Goal: Information Seeking & Learning: Find specific fact

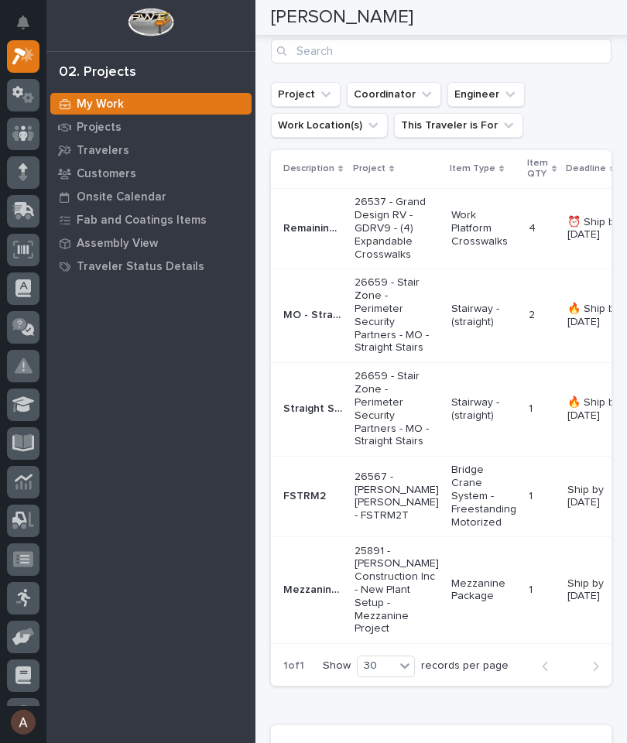
scroll to position [374, 0]
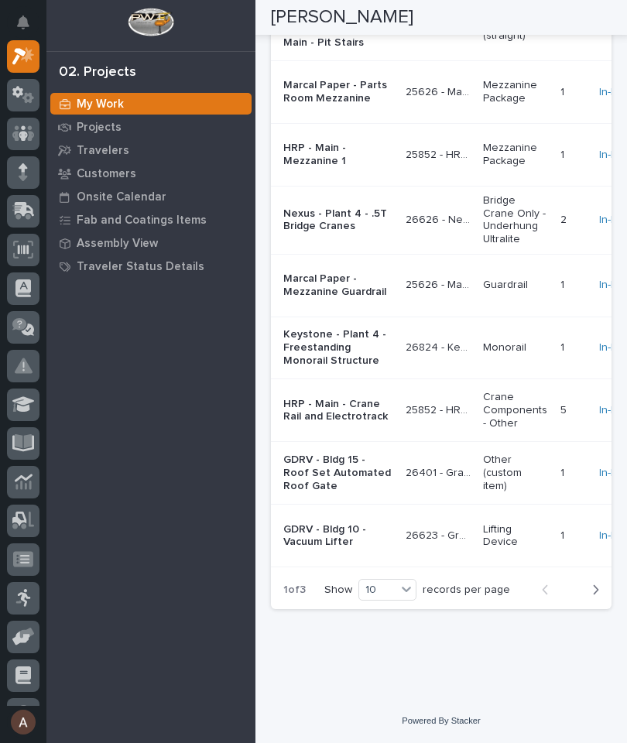
click at [521, 570] on div "Description Project Item Type Item QTY Coating Process Deadline Shipping/Loadin…" at bounding box center [441, 233] width 340 height 673
click at [599, 596] on button "Next" at bounding box center [590, 589] width 41 height 14
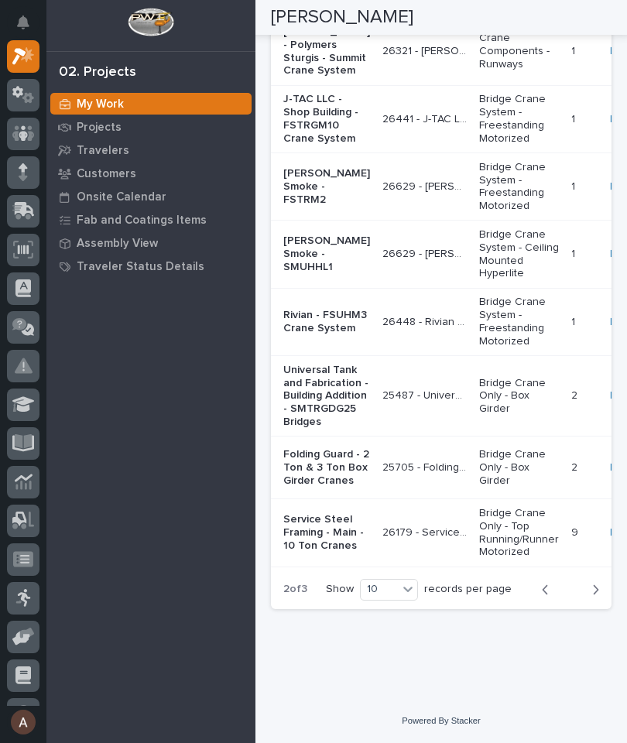
scroll to position [4192, 0]
click at [602, 596] on button "Next" at bounding box center [590, 589] width 41 height 14
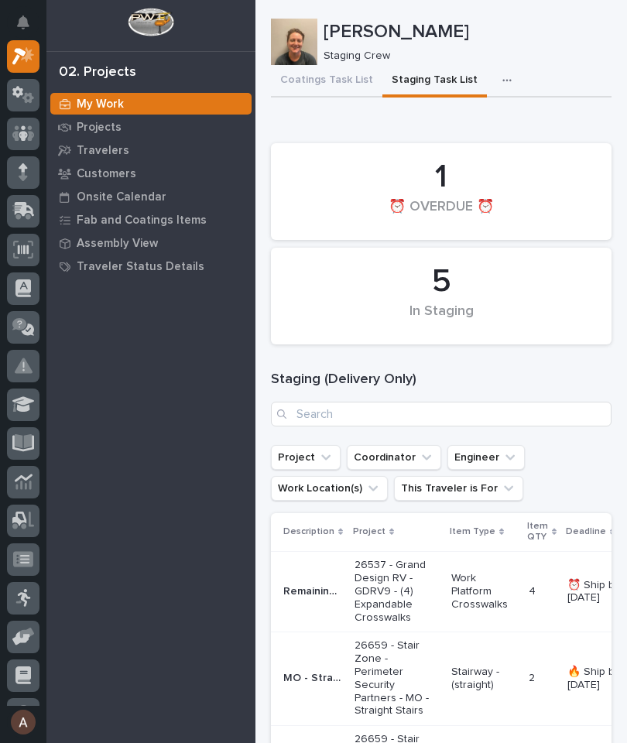
scroll to position [0, 0]
click at [101, 155] on p "Travelers" at bounding box center [103, 151] width 53 height 14
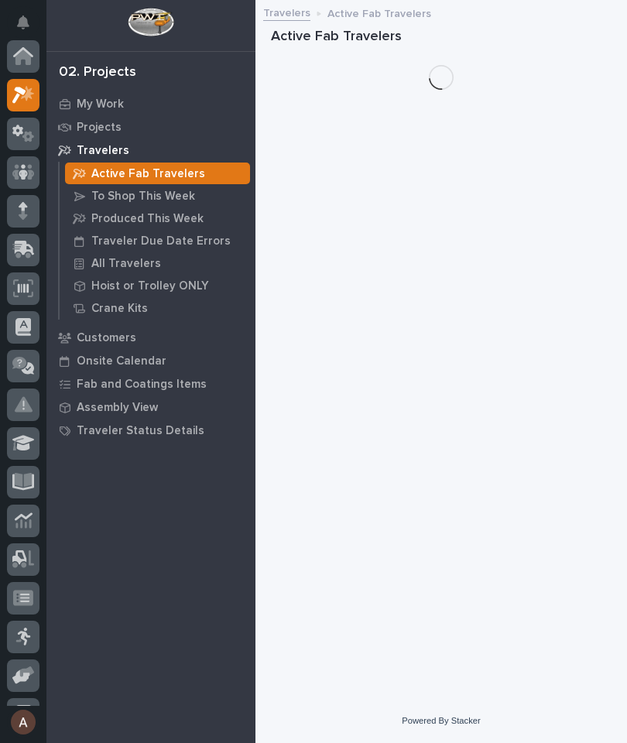
scroll to position [39, 0]
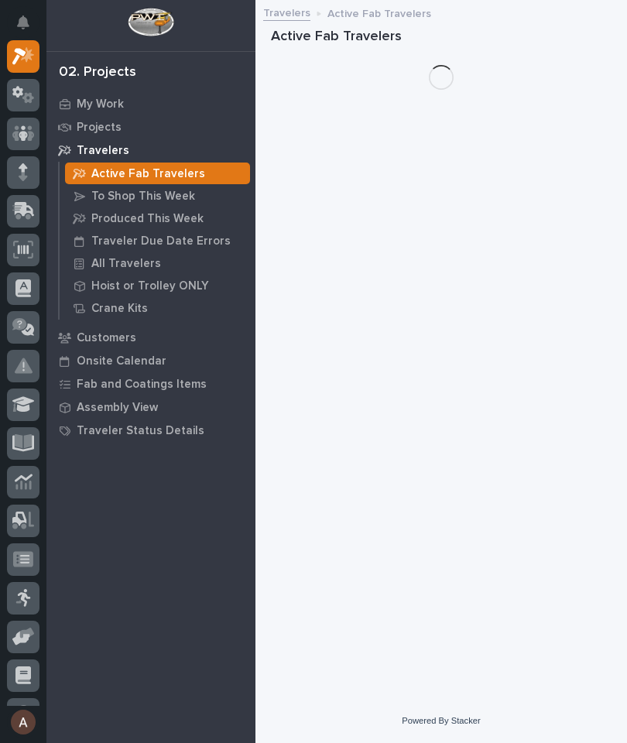
click at [144, 267] on p "All Travelers" at bounding box center [126, 264] width 70 height 14
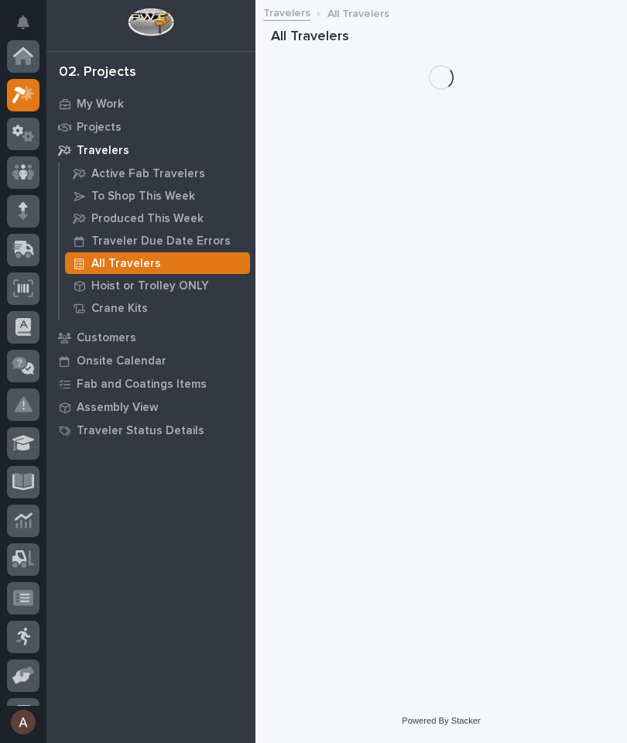
scroll to position [39, 0]
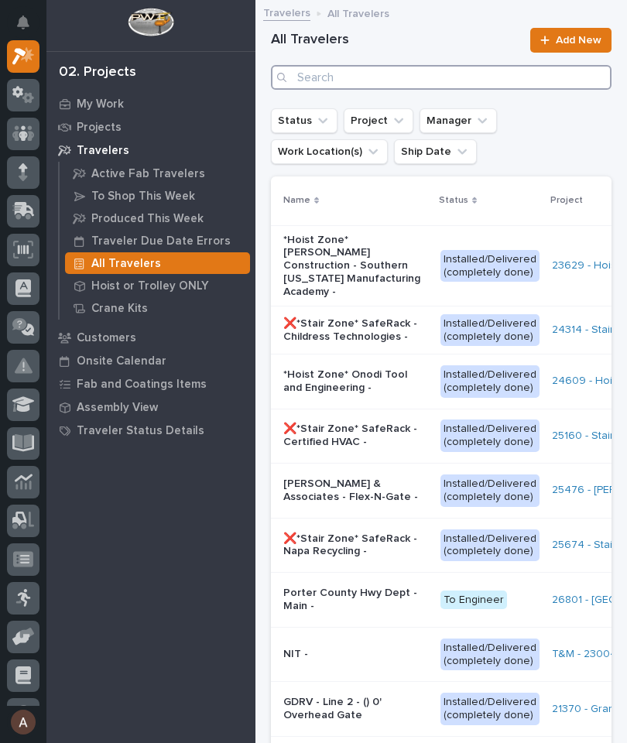
click at [504, 72] on input "Search" at bounding box center [441, 77] width 340 height 25
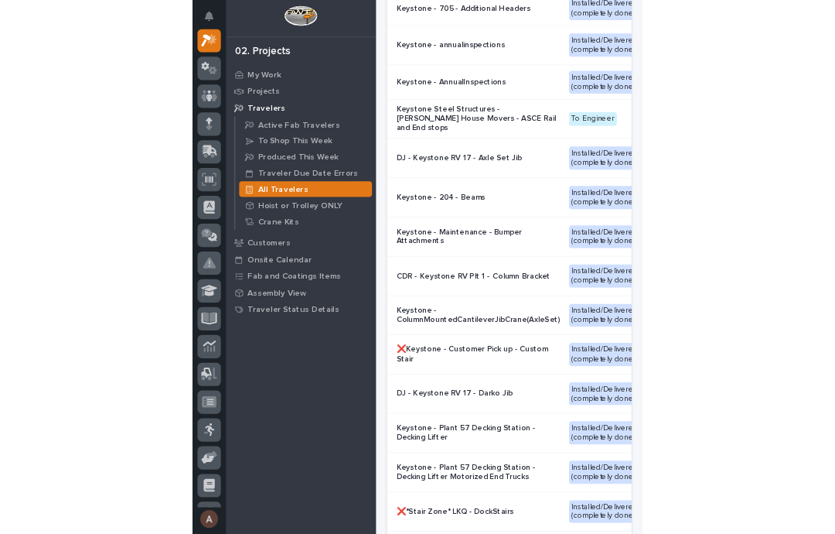
scroll to position [981, 0]
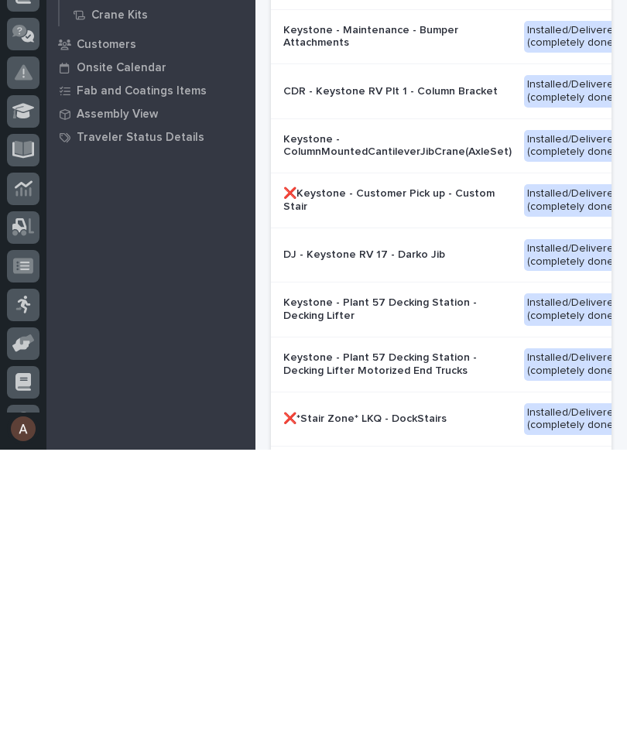
type input "Keystone"
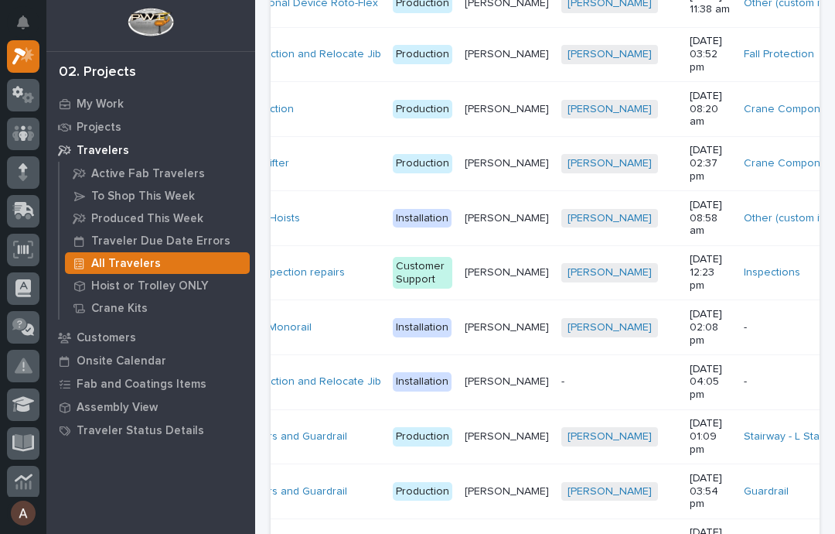
scroll to position [1207, 0]
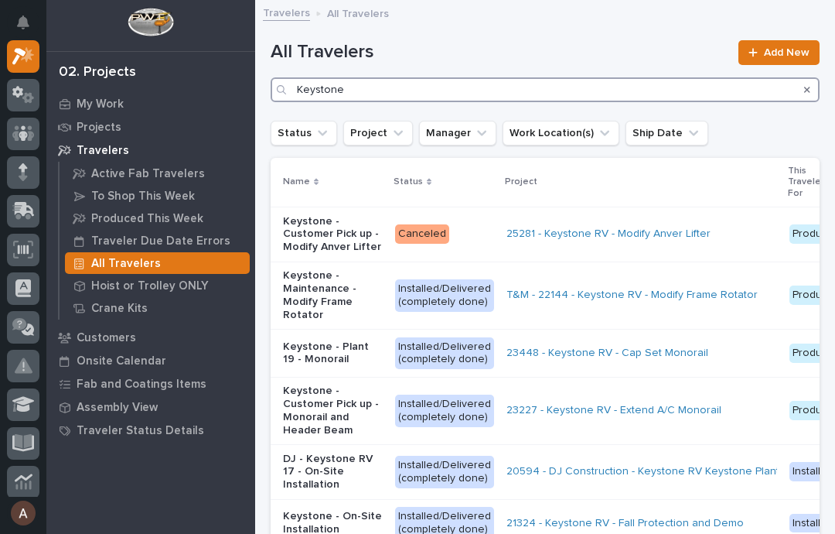
click at [626, 87] on input "Keystone" at bounding box center [545, 89] width 549 height 25
click at [626, 91] on input "Keystone" at bounding box center [545, 89] width 549 height 25
click at [626, 76] on div "All Travelers Keystone Add New" at bounding box center [545, 71] width 549 height 62
click at [626, 92] on icon "Search" at bounding box center [807, 89] width 6 height 9
click at [626, 83] on input "Keystone" at bounding box center [545, 89] width 549 height 25
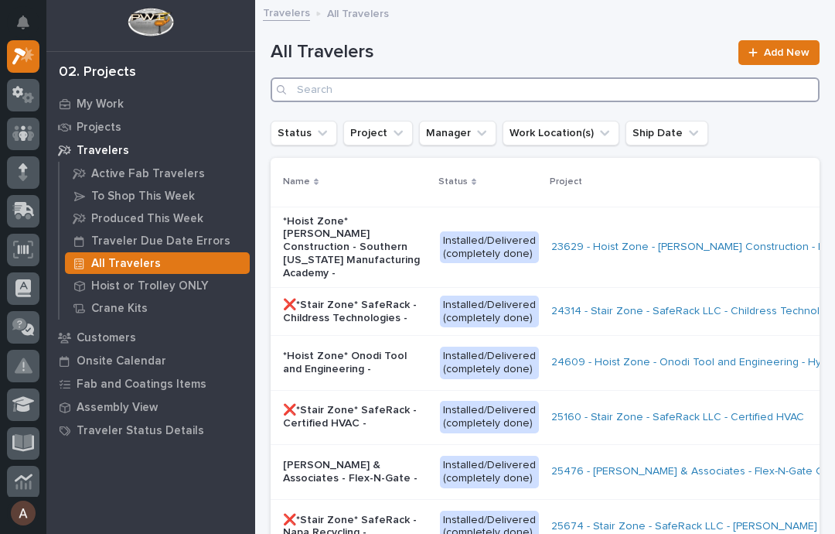
click at [626, 87] on input "Search" at bounding box center [545, 89] width 549 height 25
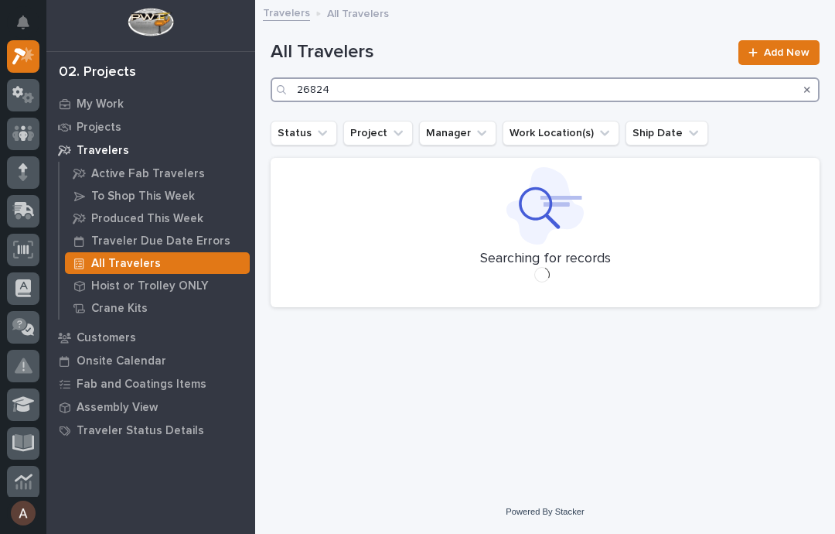
type input "26824"
click at [537, 46] on h1 "All Travelers" at bounding box center [500, 52] width 459 height 22
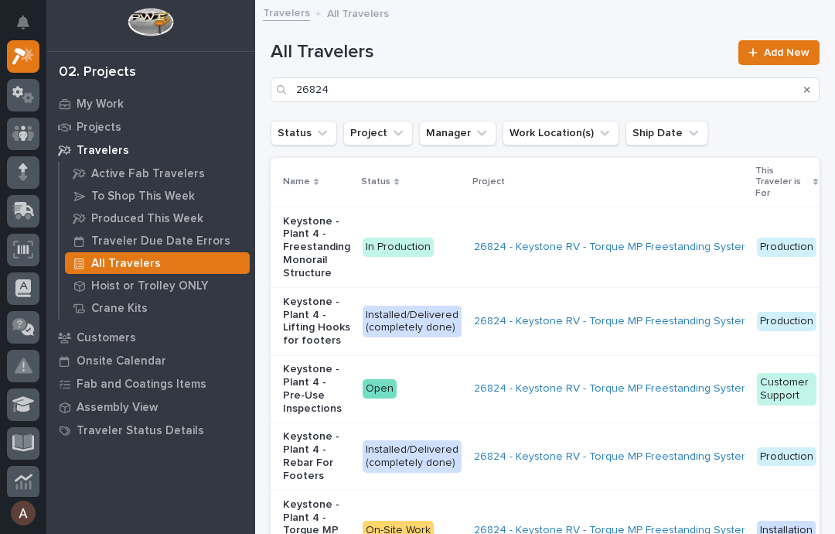
click at [299, 249] on p "Keystone - Plant 4 - Freestanding Monorail Structure" at bounding box center [316, 247] width 67 height 65
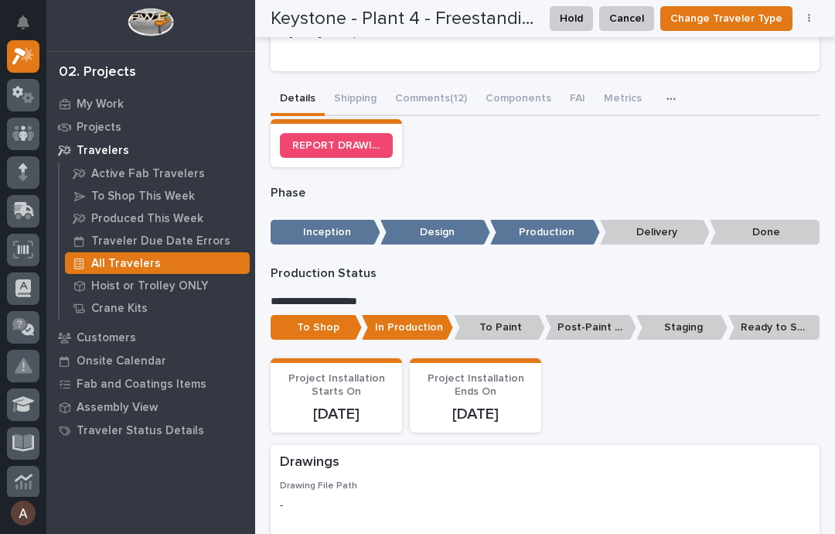
scroll to position [457, 0]
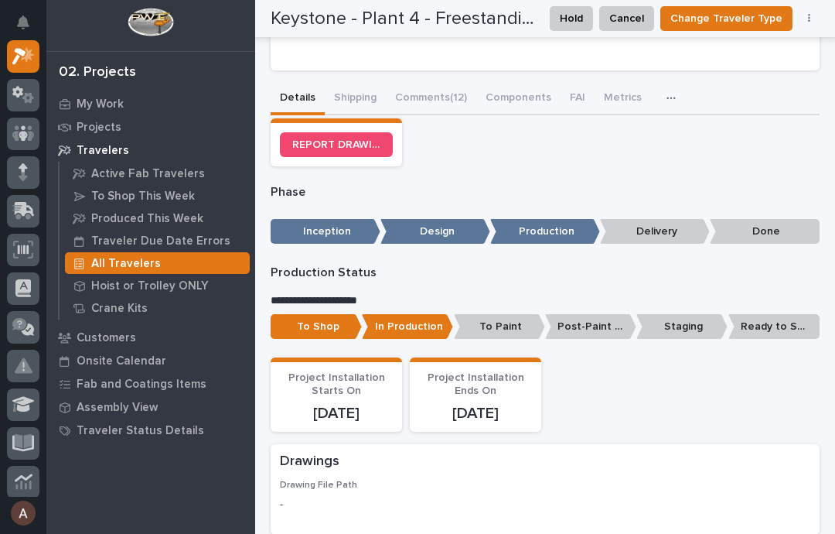
click at [361, 88] on button "Shipping" at bounding box center [355, 99] width 61 height 32
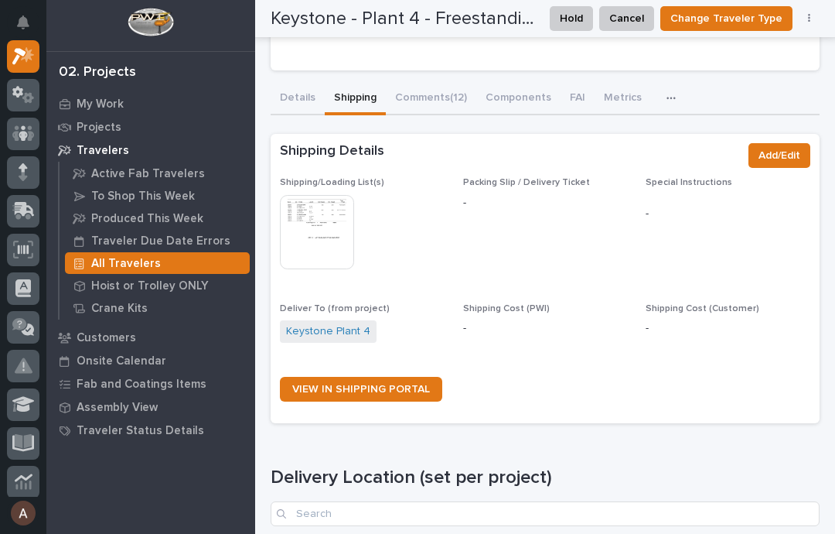
click at [325, 217] on img at bounding box center [317, 232] width 74 height 74
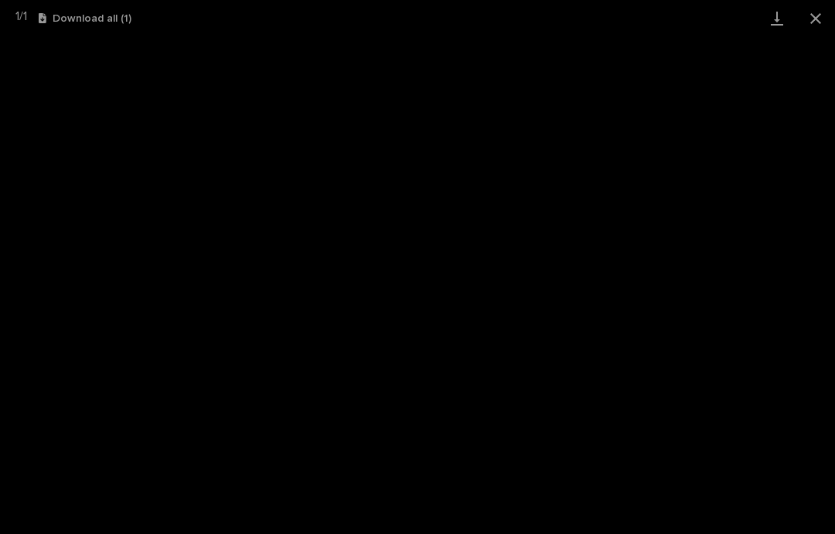
click at [626, 18] on link "Download" at bounding box center [777, 18] width 39 height 36
click at [626, 20] on button "Close gallery" at bounding box center [816, 18] width 39 height 36
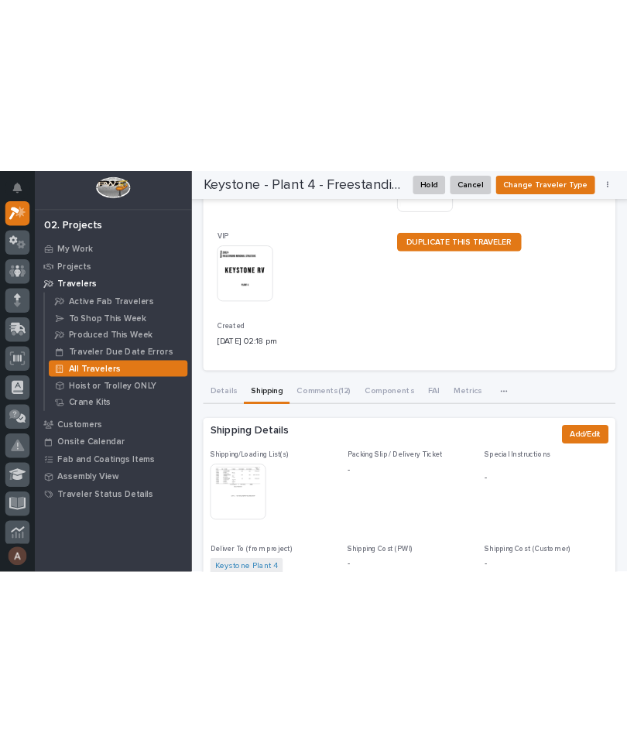
scroll to position [224, 0]
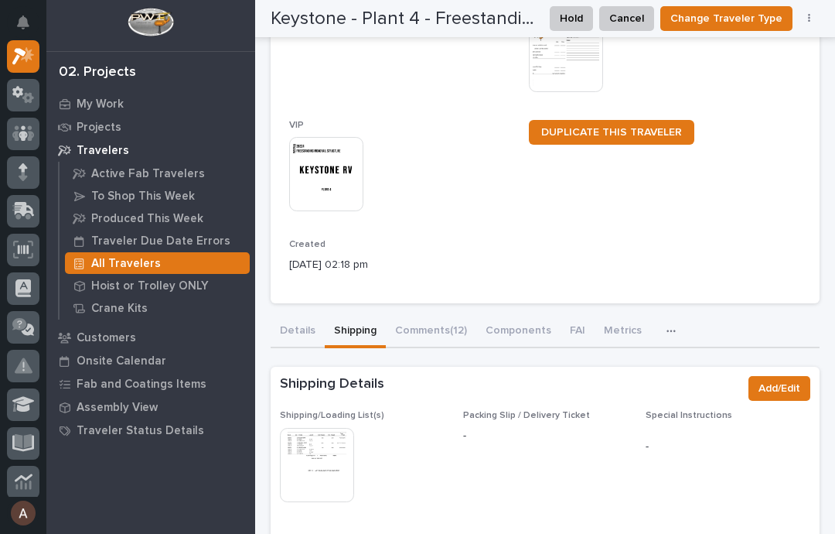
click at [334, 179] on img at bounding box center [326, 174] width 74 height 74
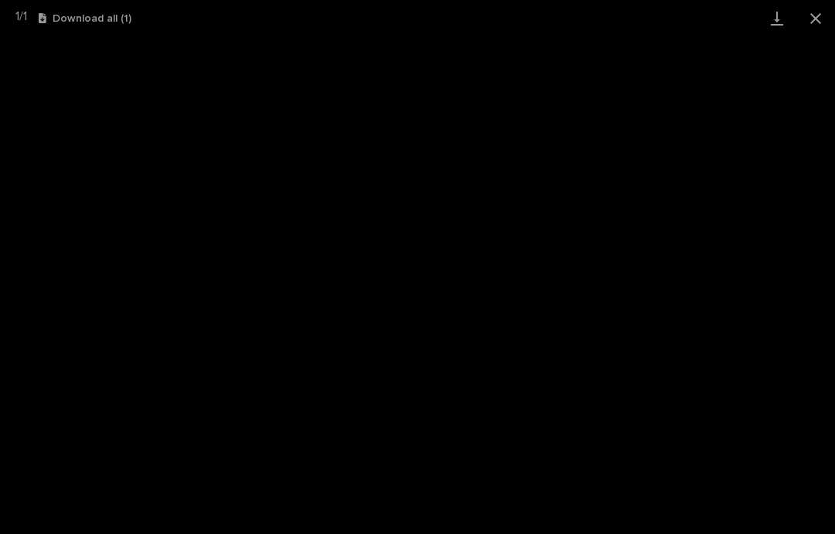
click at [626, 19] on link "Download" at bounding box center [777, 18] width 39 height 36
click at [626, 10] on button "Close gallery" at bounding box center [816, 18] width 39 height 36
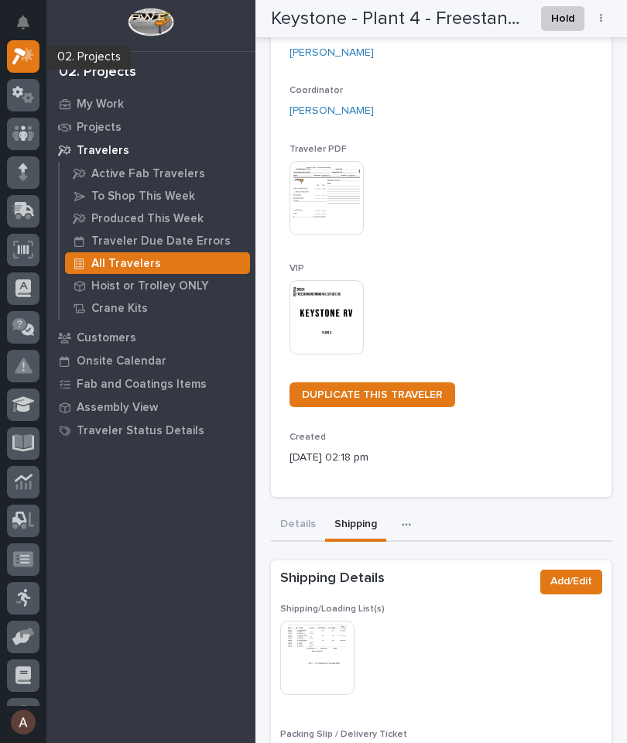
click at [22, 66] on div at bounding box center [23, 56] width 32 height 32
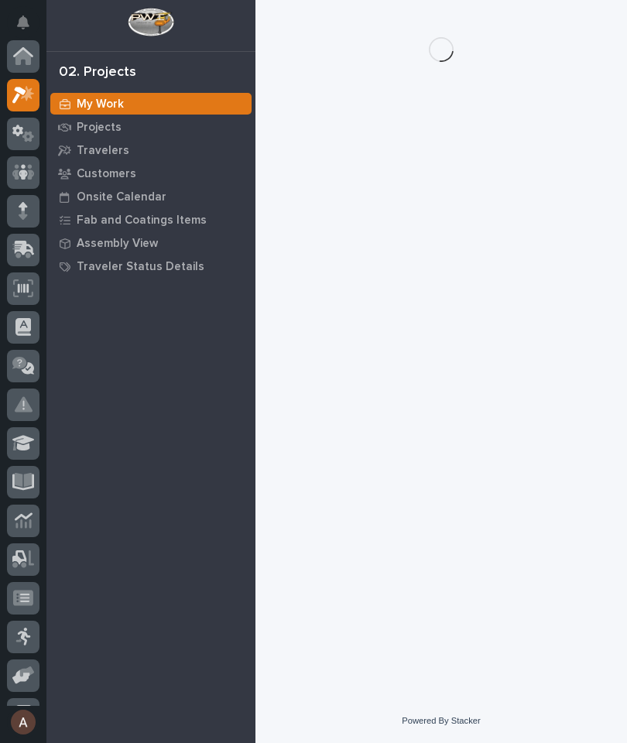
scroll to position [39, 0]
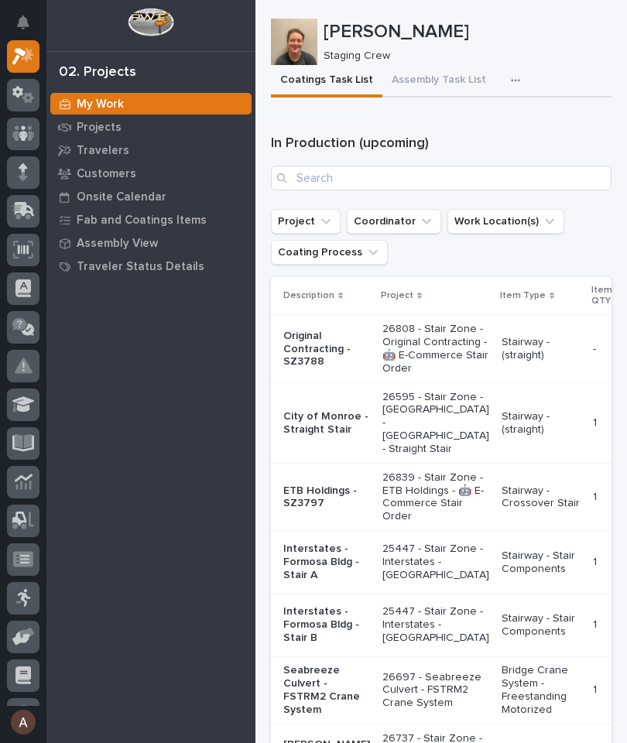
click at [111, 159] on div "Travelers" at bounding box center [150, 150] width 201 height 22
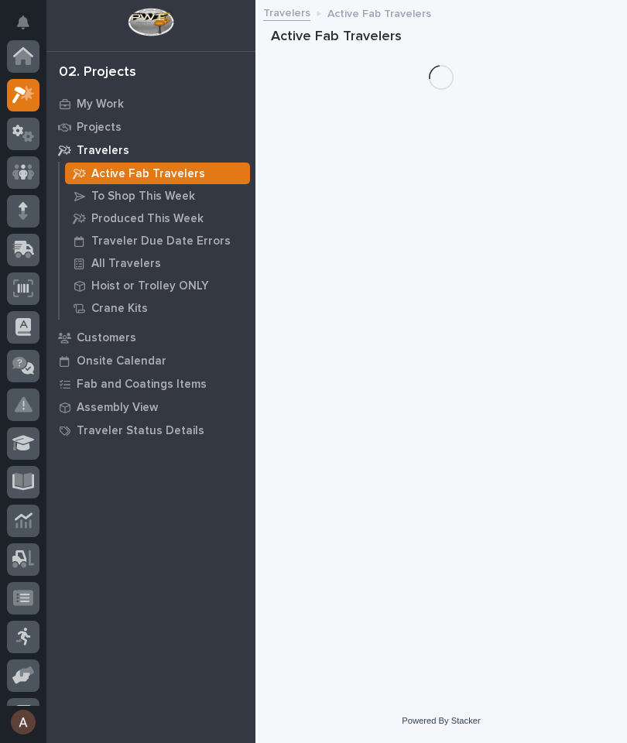
scroll to position [39, 0]
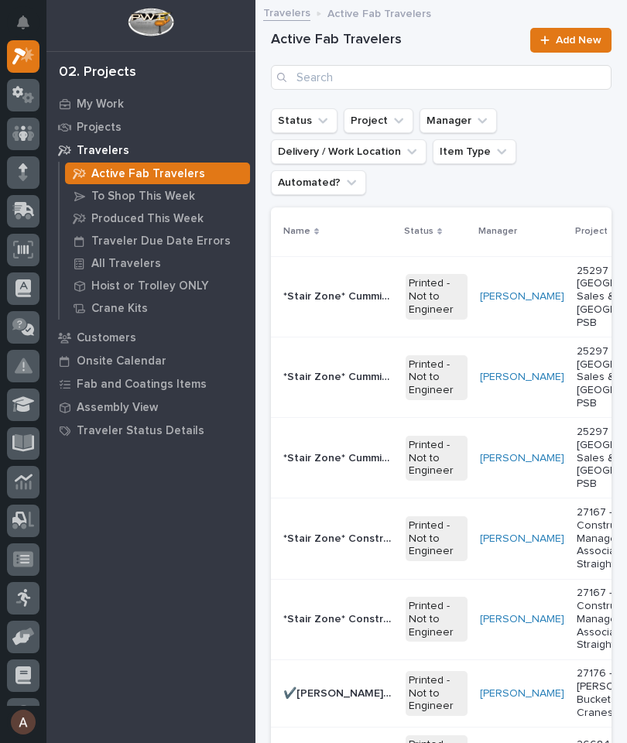
click at [129, 265] on p "All Travelers" at bounding box center [126, 264] width 70 height 14
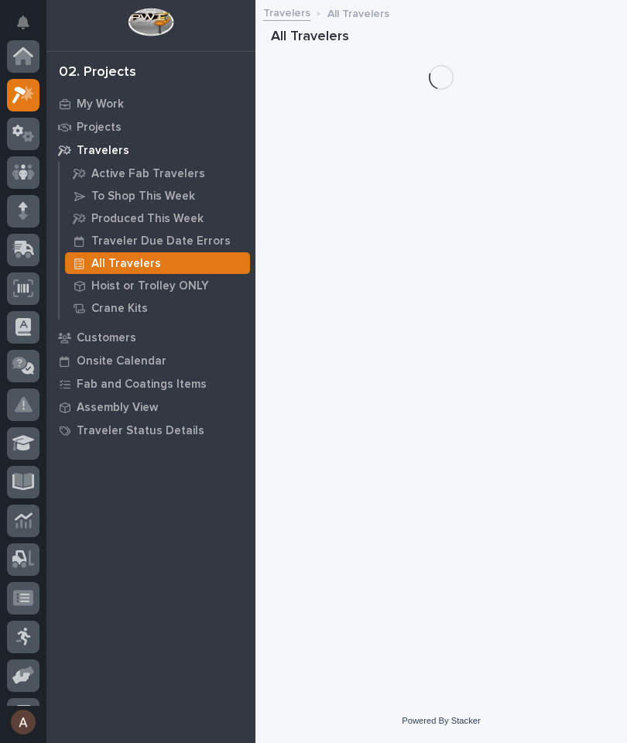
scroll to position [39, 0]
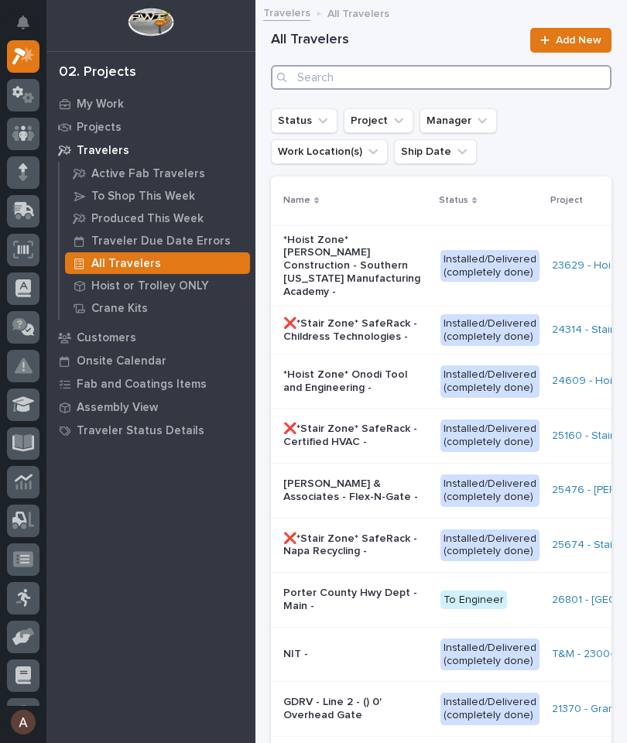
click at [453, 82] on input "Search" at bounding box center [441, 77] width 340 height 25
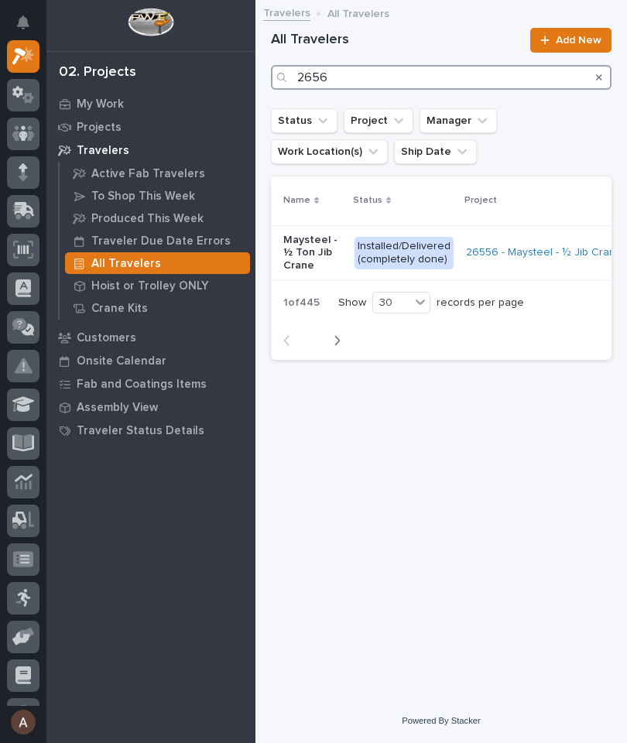
type input "26562"
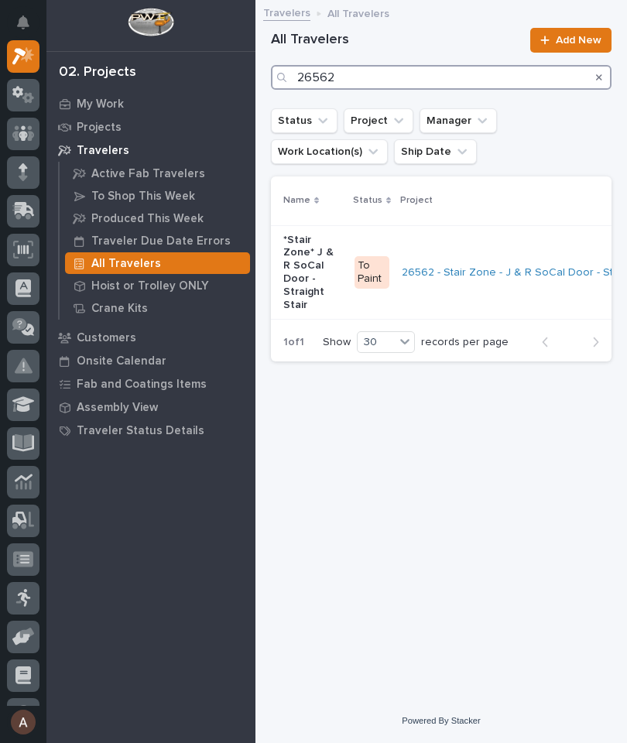
scroll to position [0, -1]
click at [306, 252] on p "*Stair Zone* J & R SoCal Door - Straight Stair" at bounding box center [312, 273] width 59 height 78
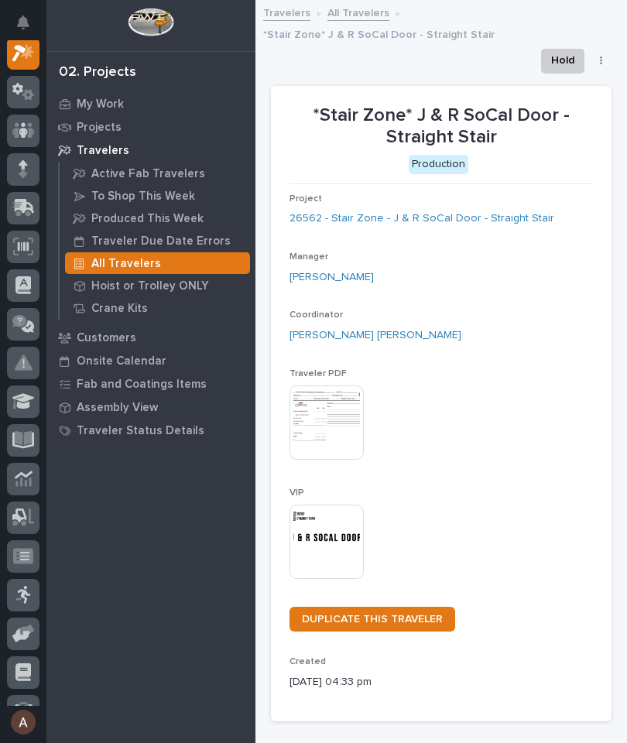
scroll to position [39, 0]
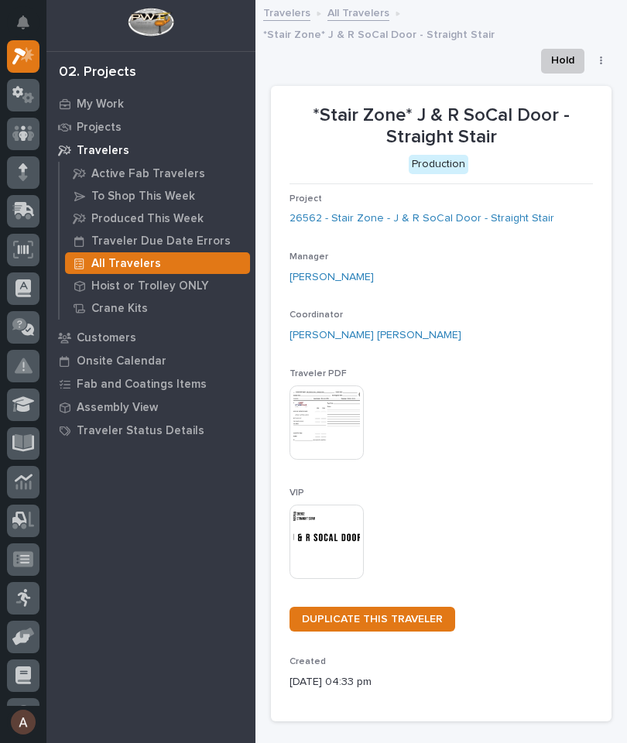
click at [331, 509] on img at bounding box center [326, 541] width 74 height 74
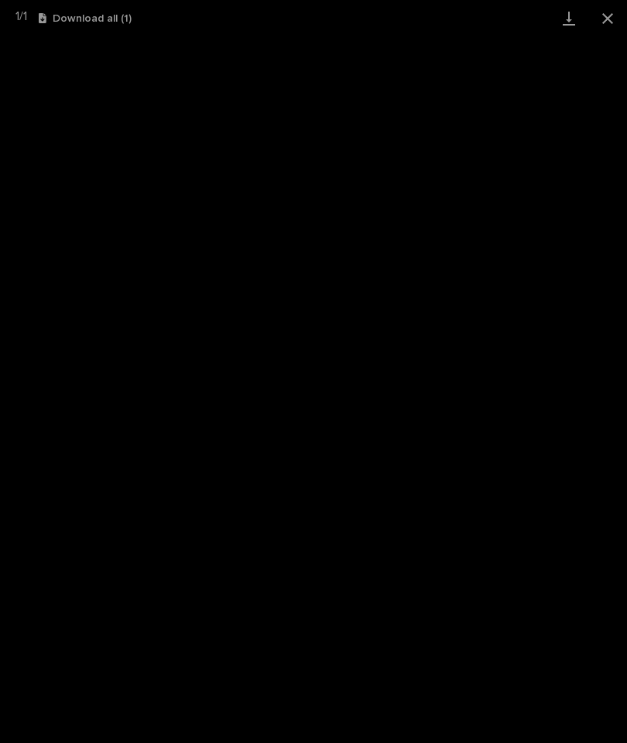
click at [573, 14] on link "Download" at bounding box center [568, 18] width 39 height 36
click at [603, 15] on button "Close gallery" at bounding box center [607, 18] width 39 height 36
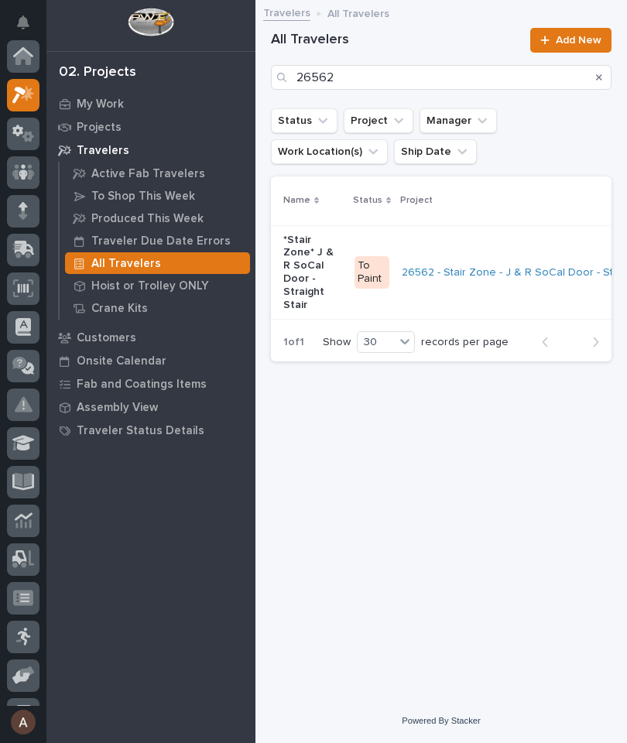
scroll to position [42, 0]
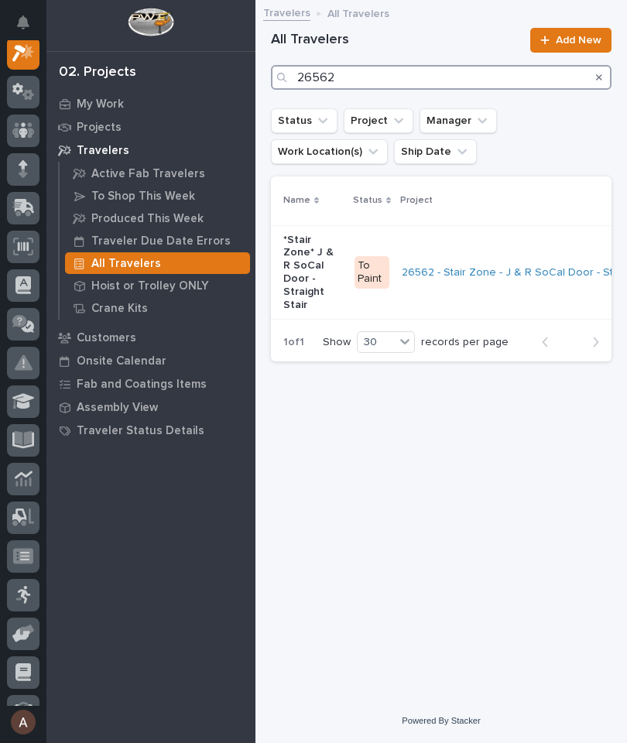
click at [392, 75] on input "26562" at bounding box center [441, 77] width 340 height 25
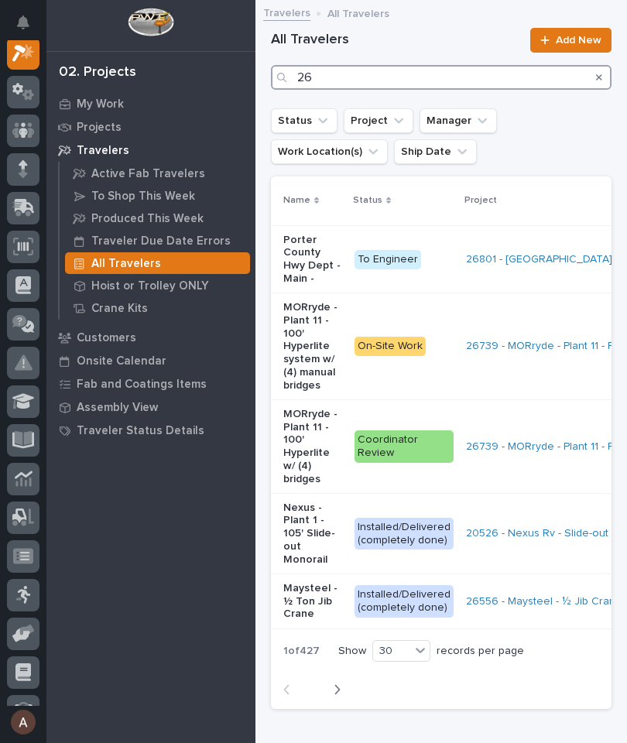
scroll to position [39, 0]
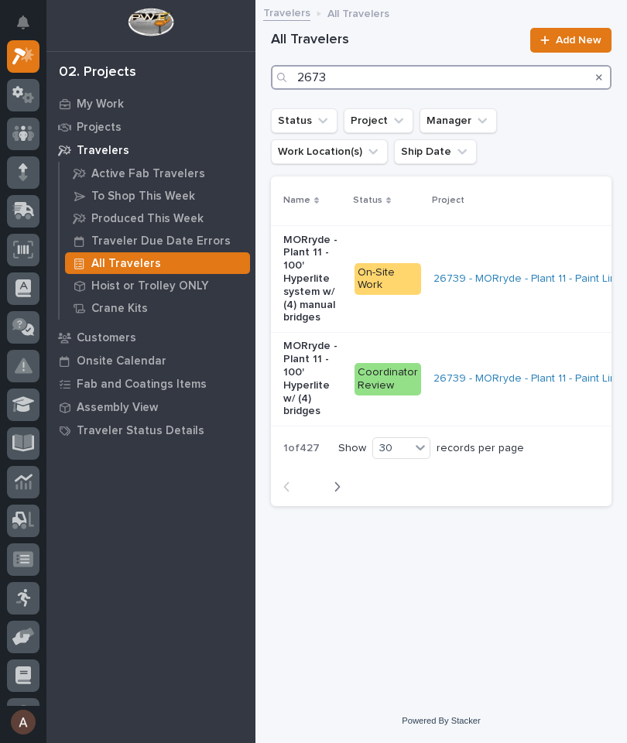
type input "26737"
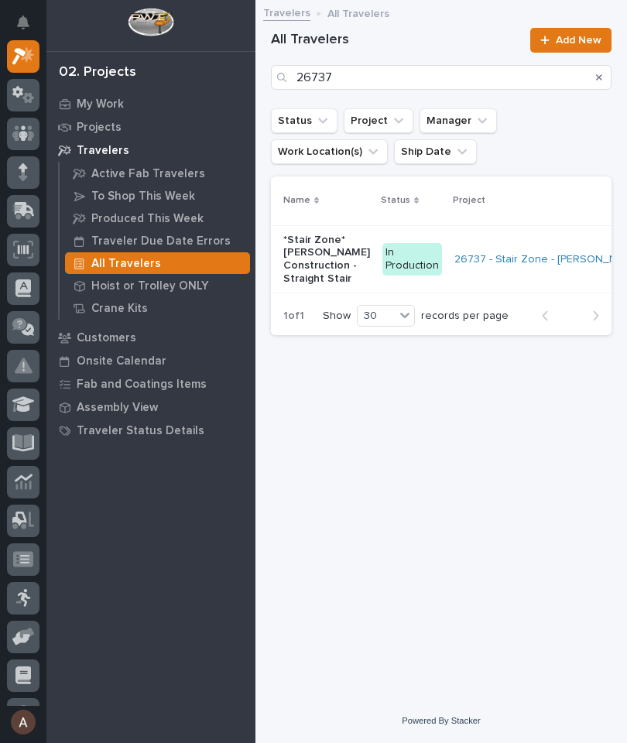
click at [312, 258] on p "*Stair Zone* [PERSON_NAME] Construction - Straight Stair" at bounding box center [326, 260] width 87 height 52
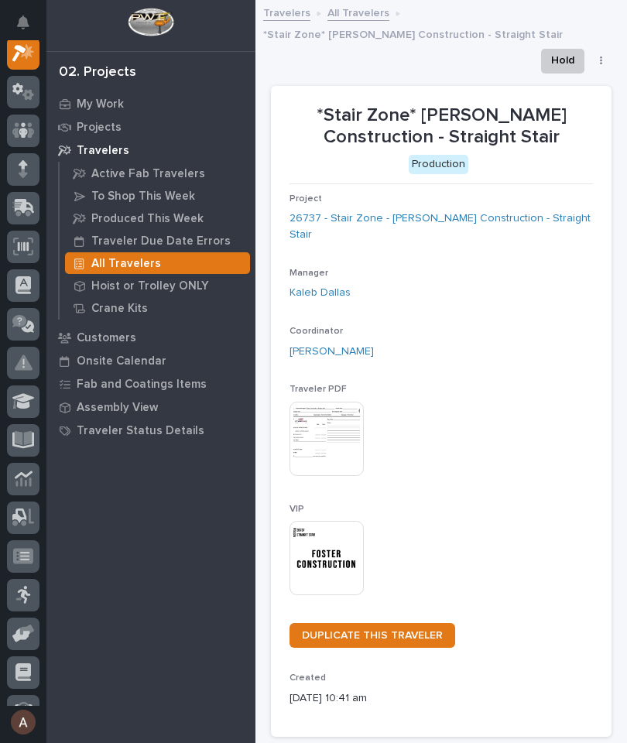
scroll to position [39, 0]
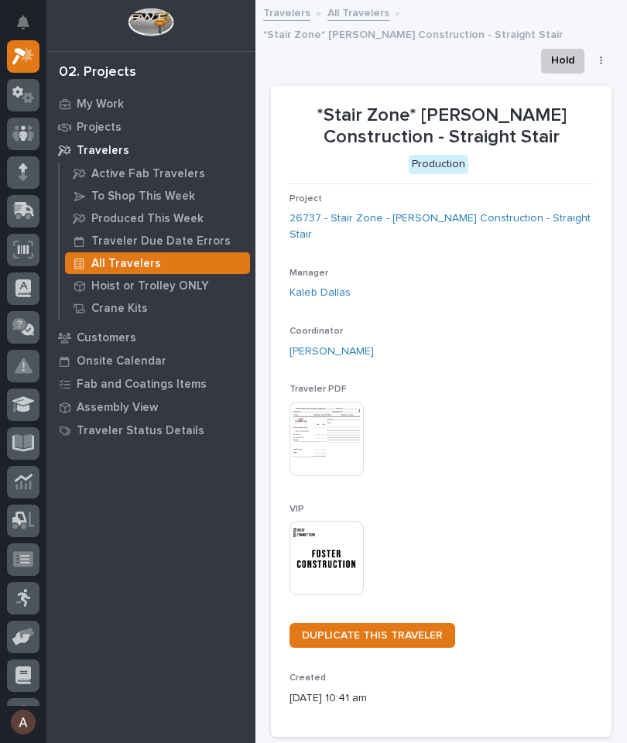
click at [320, 541] on img at bounding box center [326, 558] width 74 height 74
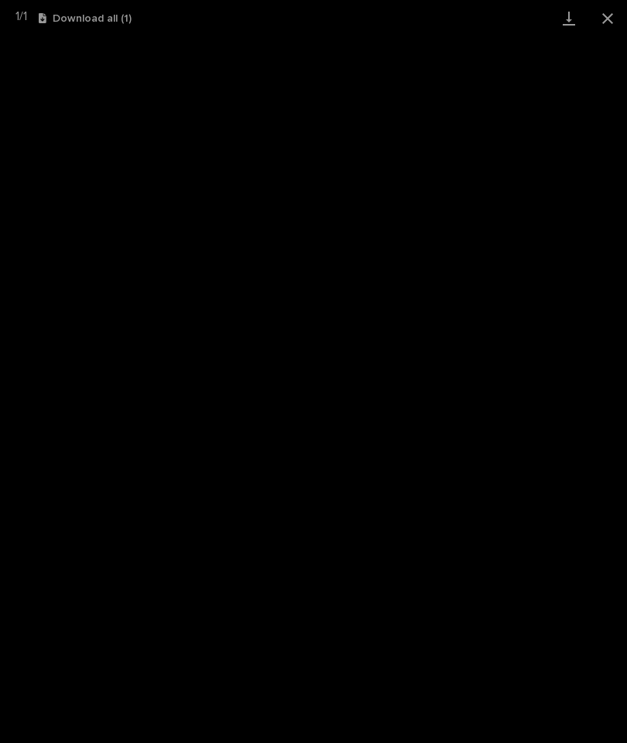
click at [565, 15] on link "Download" at bounding box center [568, 18] width 39 height 36
click at [600, 18] on button "Close gallery" at bounding box center [607, 18] width 39 height 36
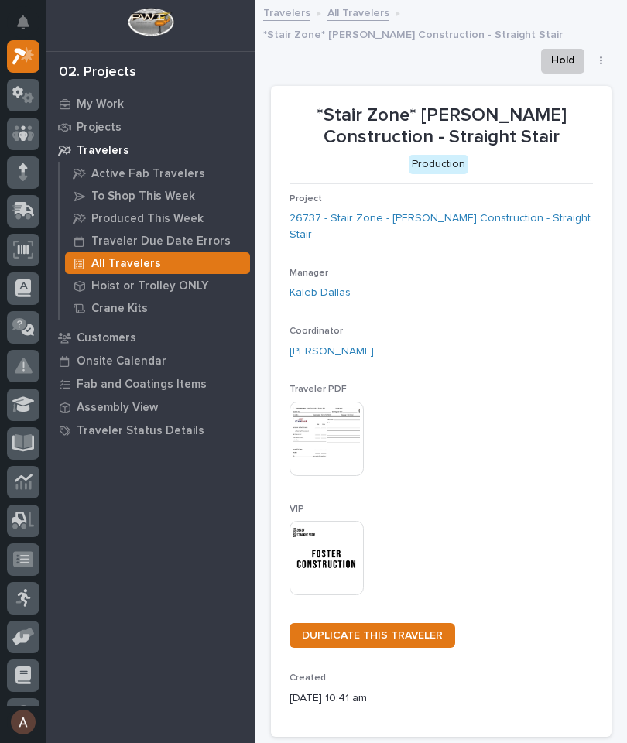
click at [21, 56] on icon at bounding box center [23, 56] width 22 height 18
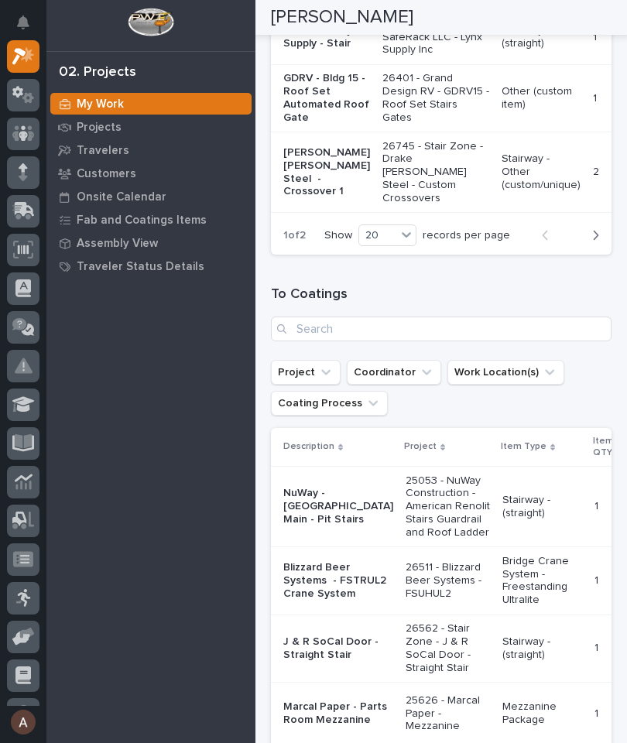
scroll to position [1436, 0]
click at [599, 241] on button "Next" at bounding box center [590, 234] width 41 height 14
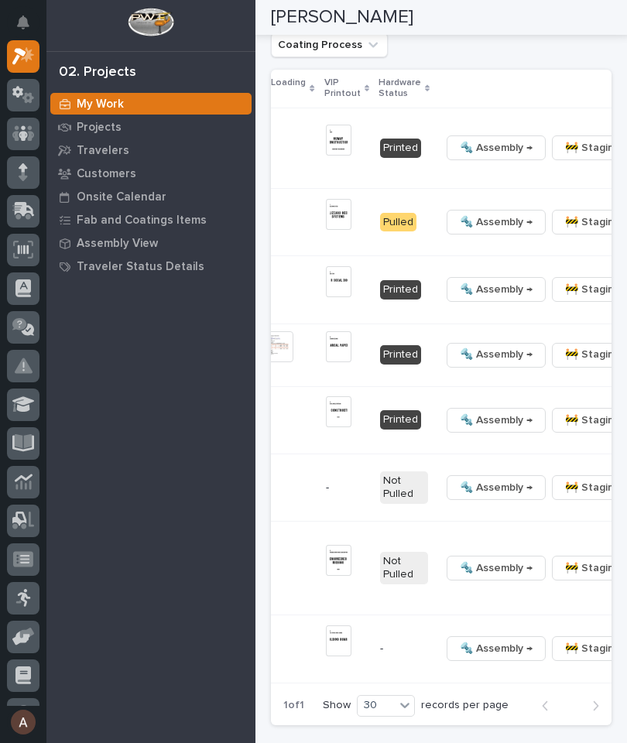
scroll to position [0, 555]
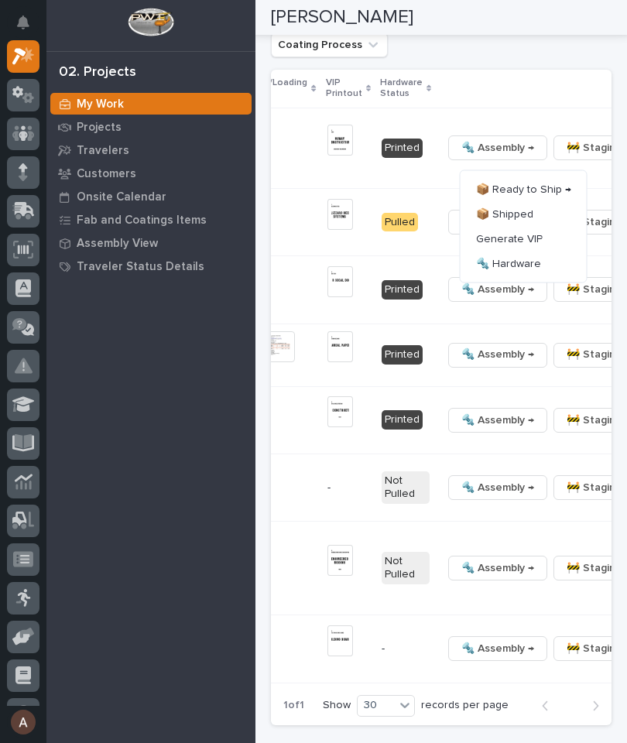
click at [520, 272] on span "🔩 Hardware" at bounding box center [508, 263] width 65 height 19
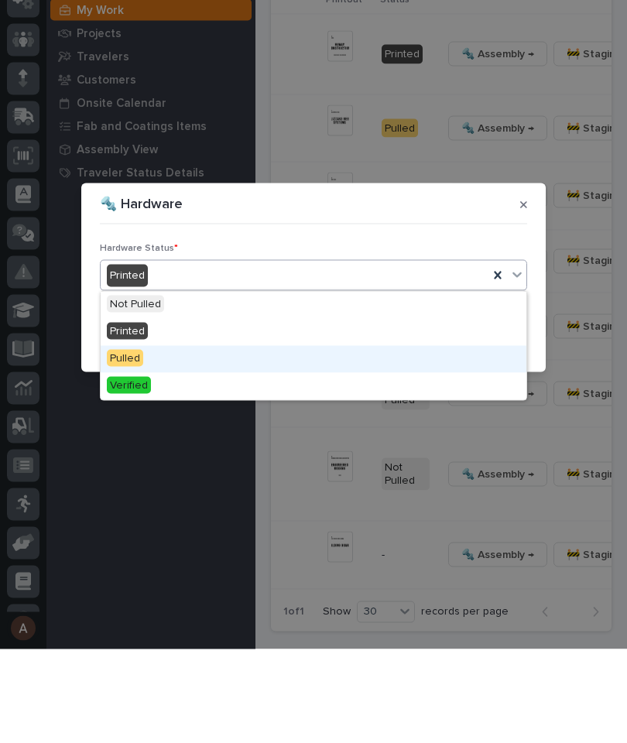
click at [318, 439] on div "Pulled" at bounding box center [313, 452] width 425 height 27
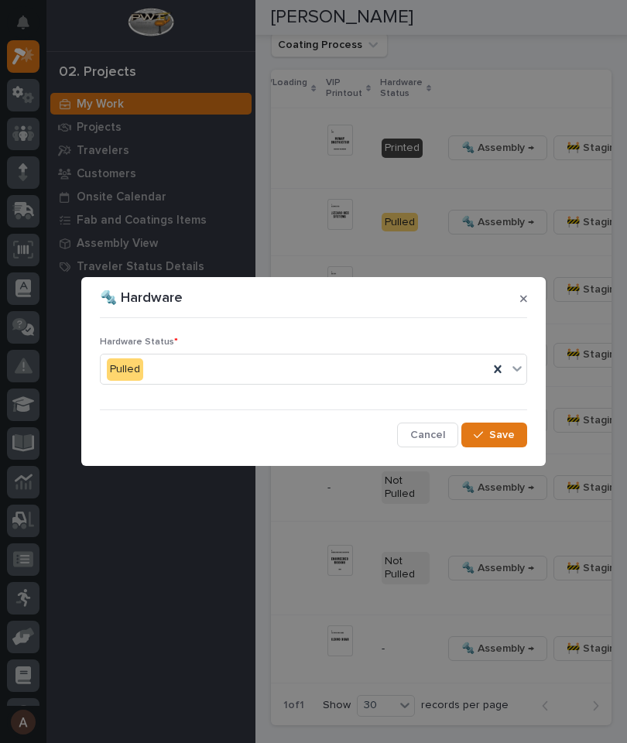
click at [495, 432] on span "Save" at bounding box center [502, 435] width 26 height 14
